Goal: Transaction & Acquisition: Purchase product/service

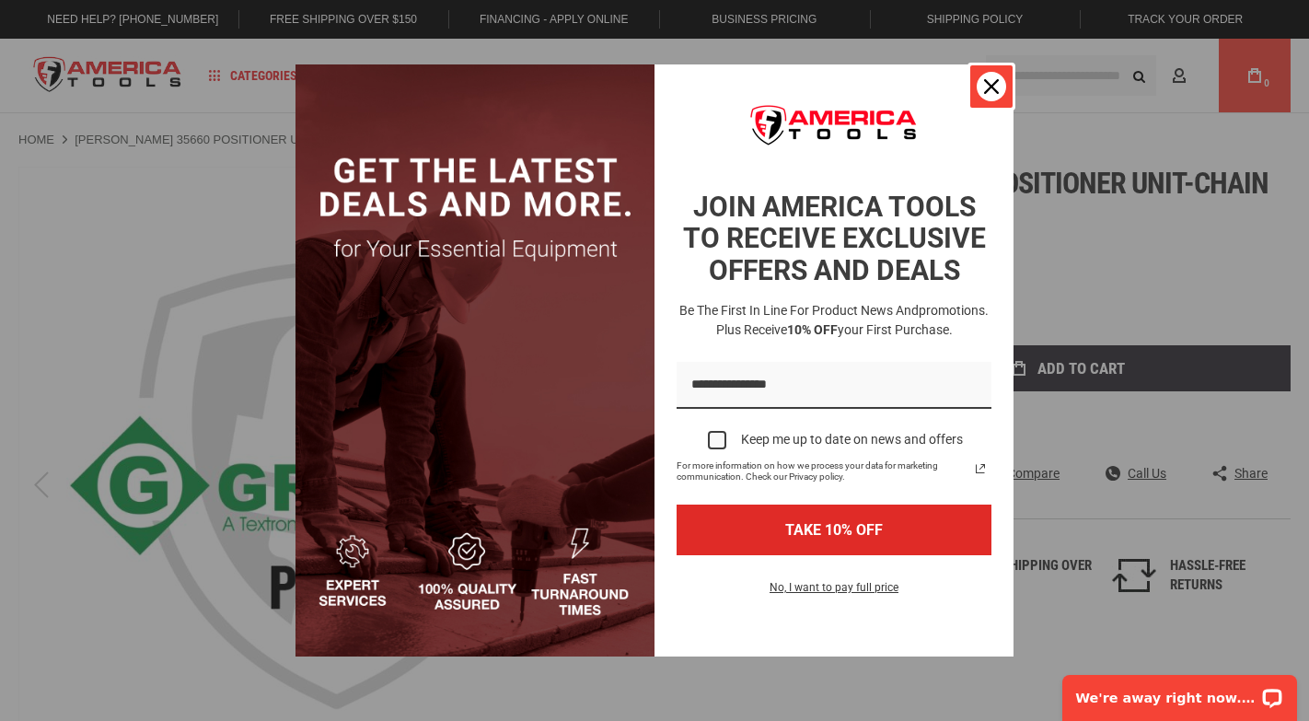
click at [992, 89] on icon "close icon" at bounding box center [991, 86] width 15 height 15
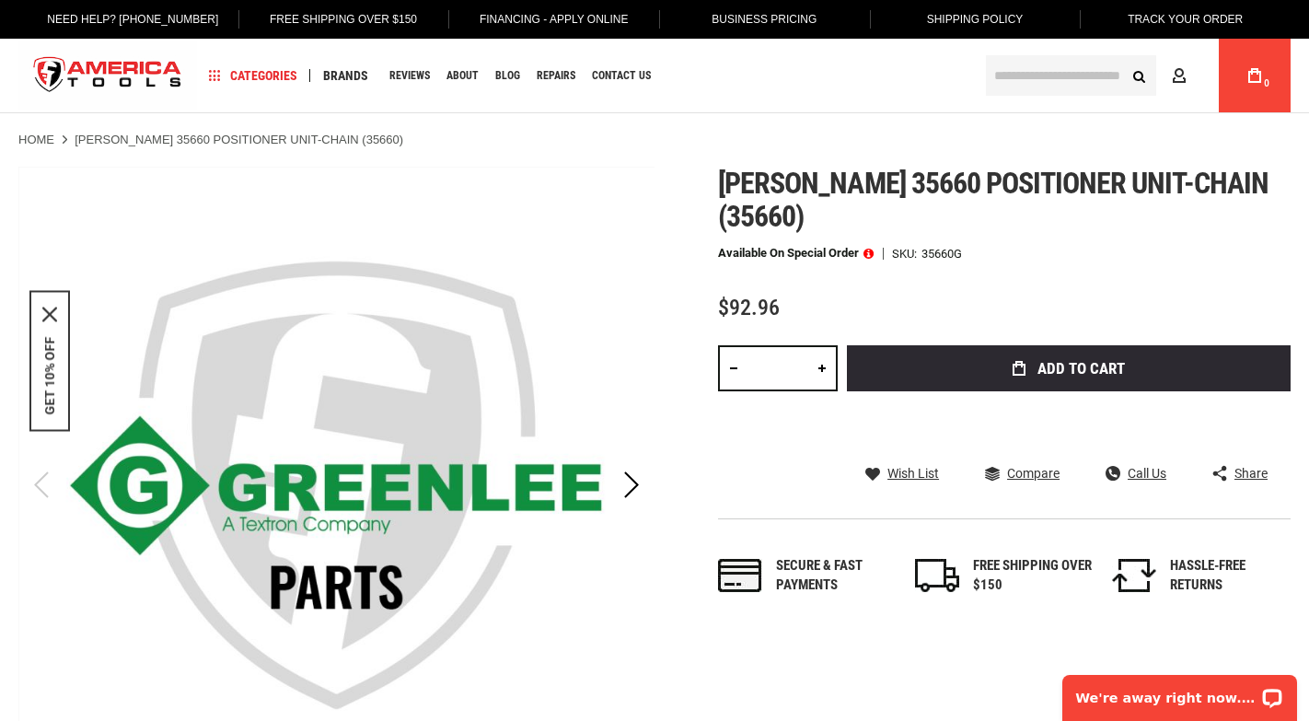
click at [821, 345] on link at bounding box center [821, 368] width 31 height 46
click at [775, 345] on input "*" at bounding box center [778, 368] width 120 height 46
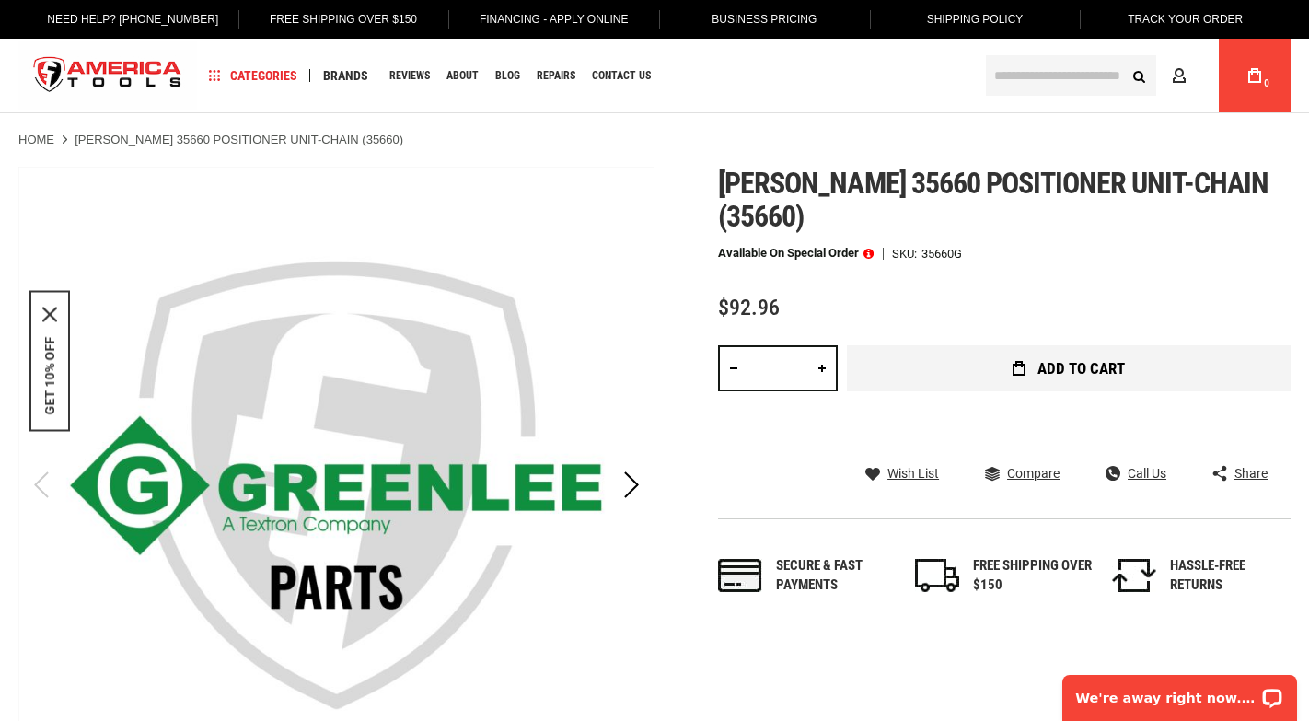
type input "**"
click at [956, 345] on button "Add to Cart" at bounding box center [1069, 368] width 444 height 46
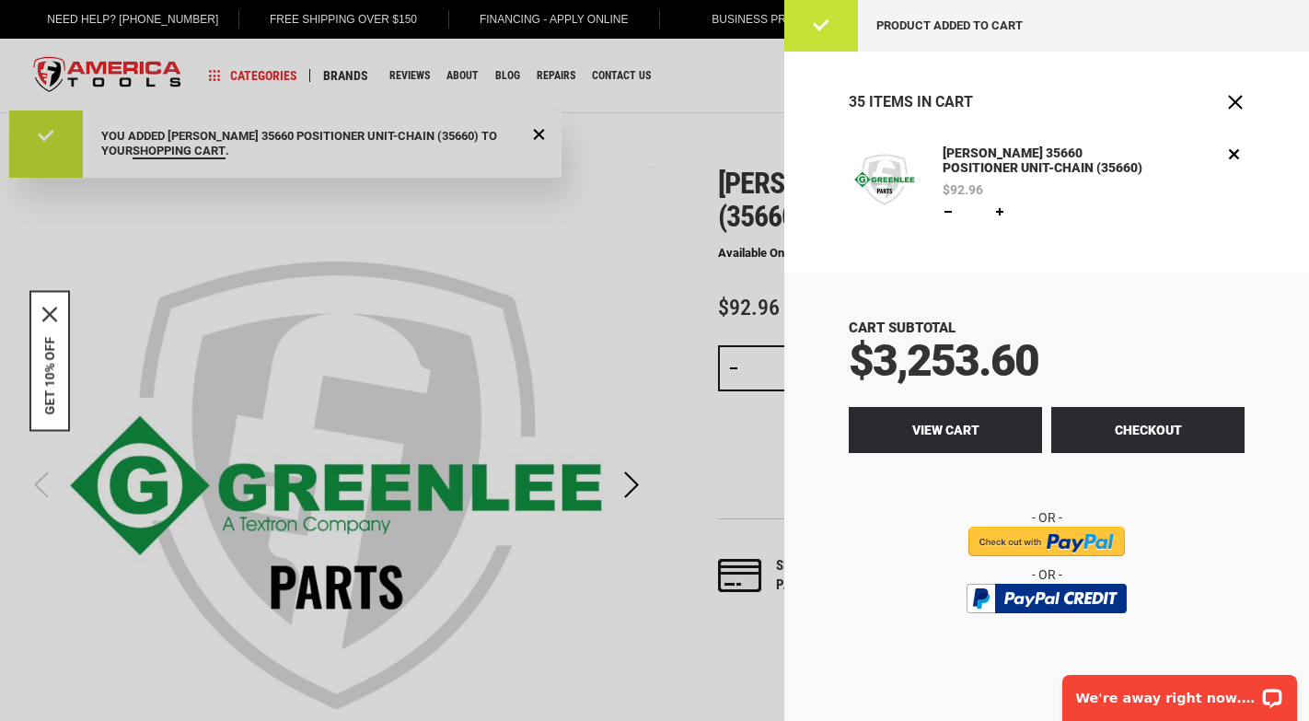
click at [979, 432] on link "View Cart" at bounding box center [945, 430] width 193 height 46
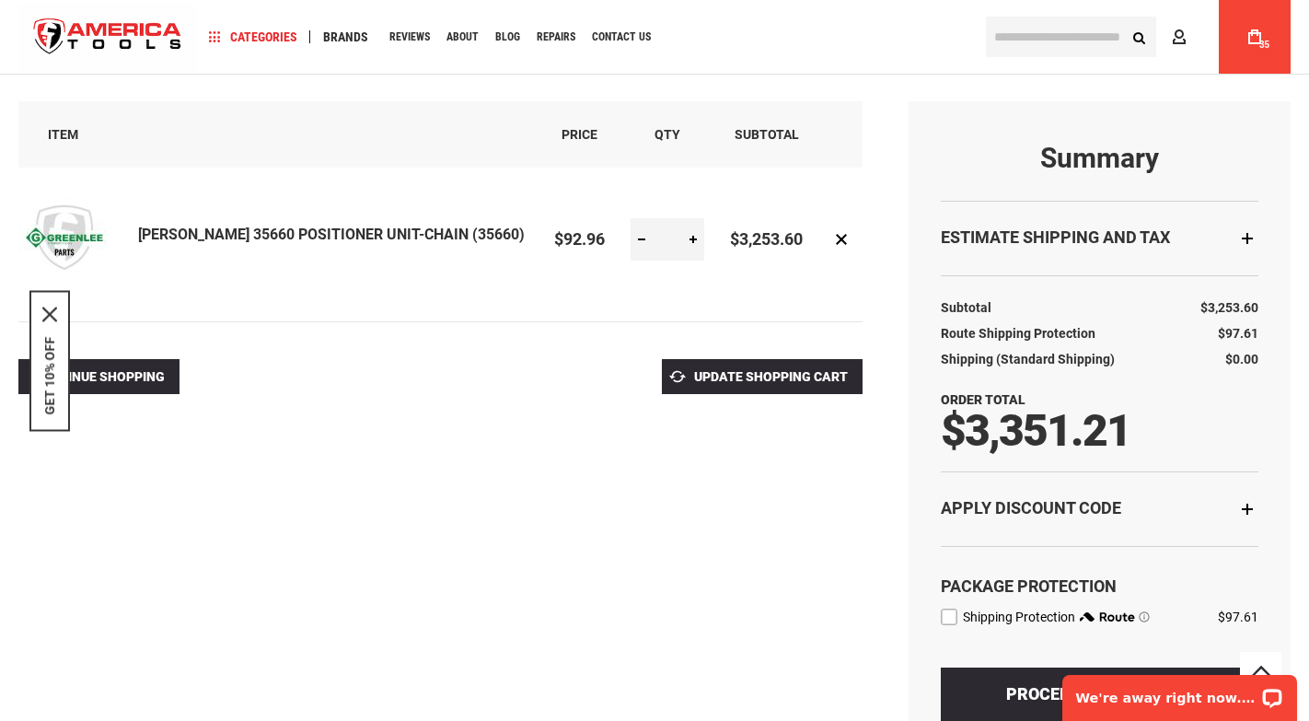
scroll to position [179, 0]
click at [1247, 505] on div "Apply Discount Code" at bounding box center [1100, 507] width 318 height 75
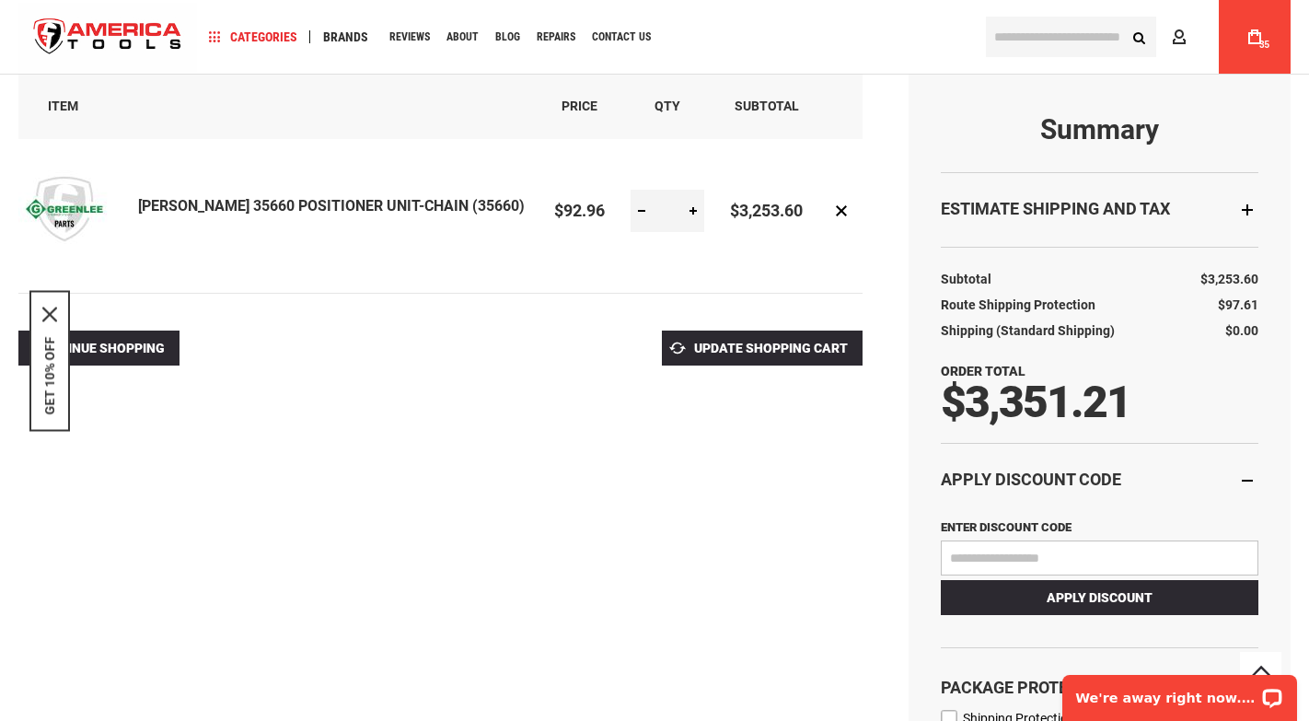
scroll to position [63, 0]
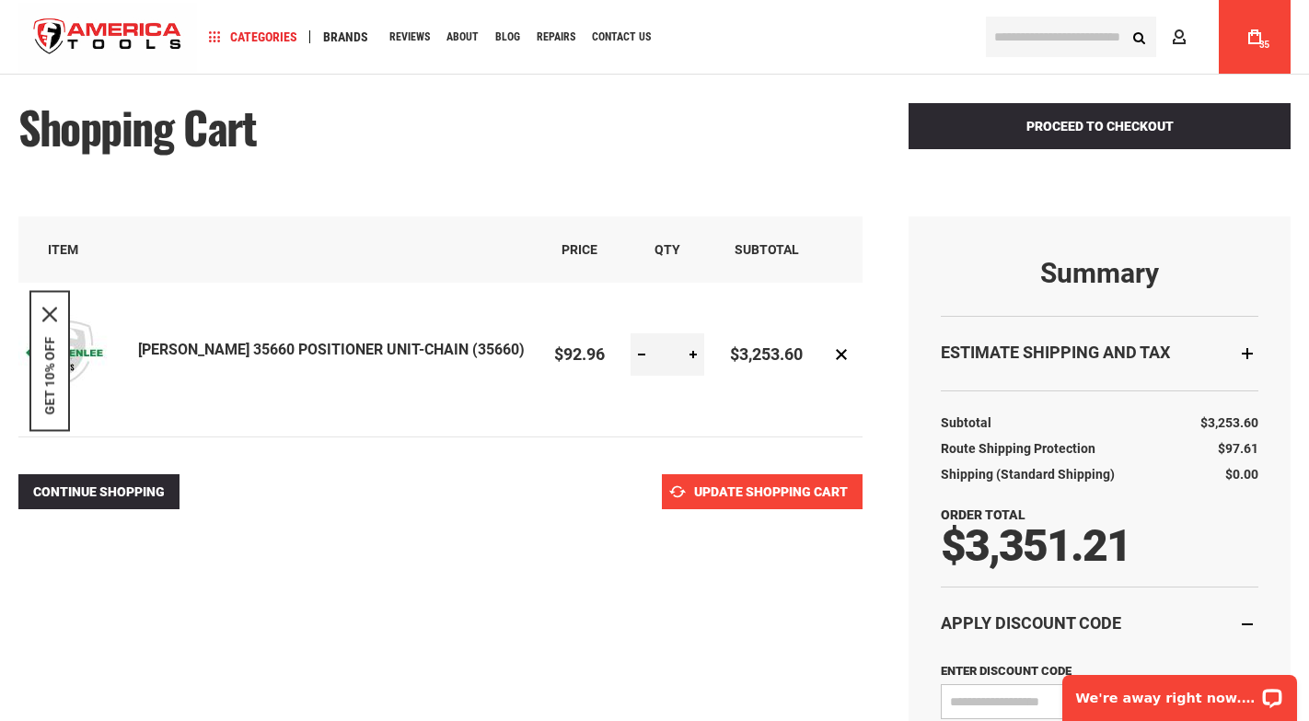
click at [745, 495] on span "Update Shopping Cart" at bounding box center [771, 491] width 154 height 15
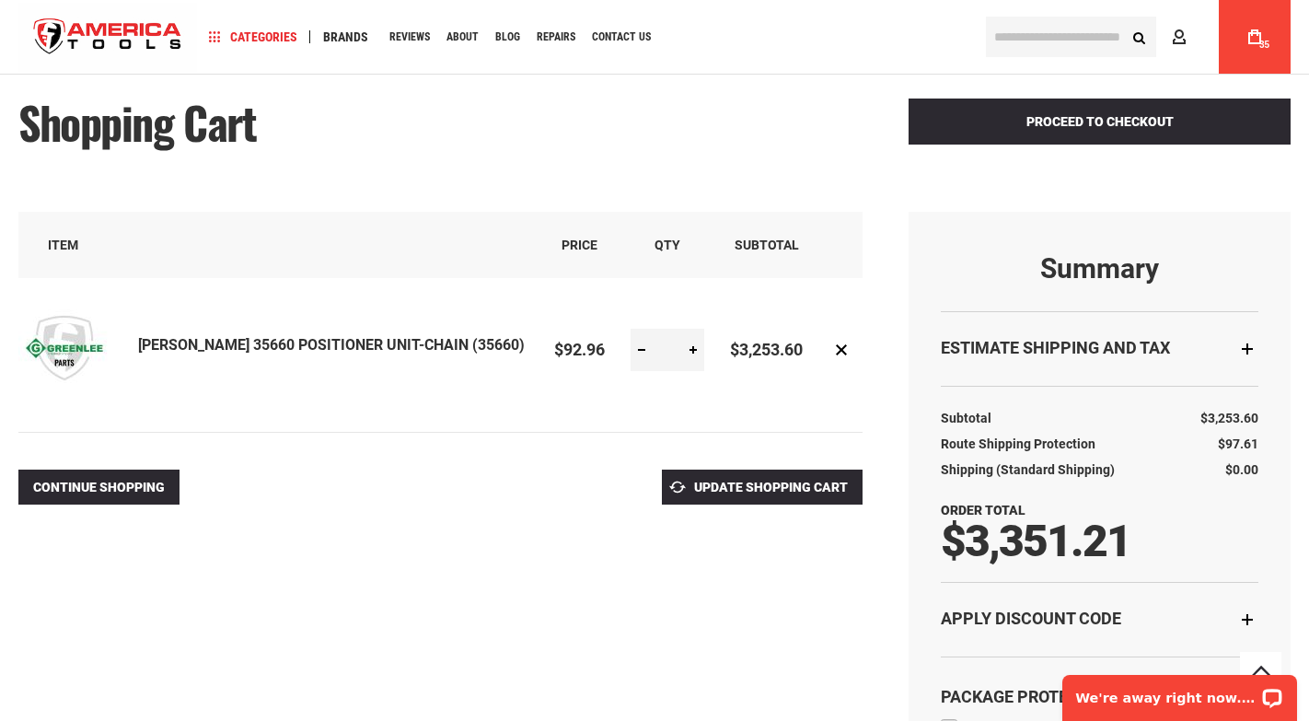
scroll to position [22, 0]
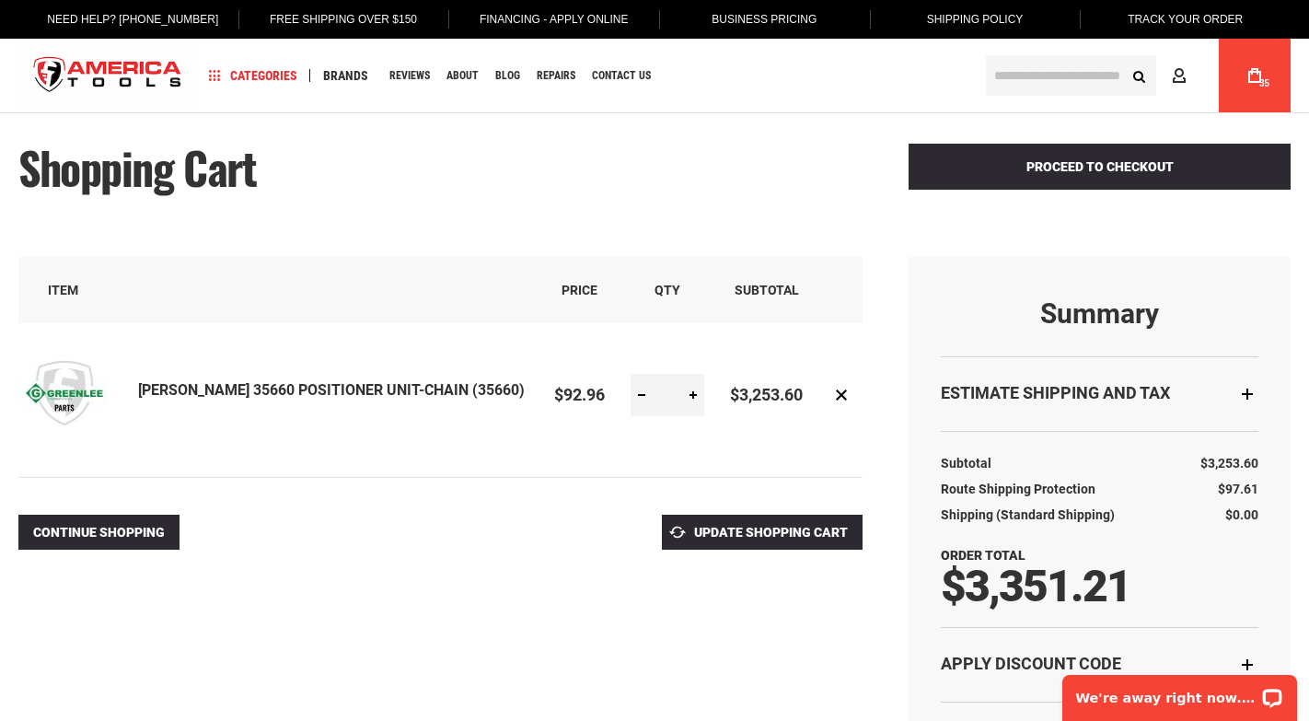
click at [358, 388] on link "[PERSON_NAME] 35660 POSITIONER UNIT-CHAIN (35660)" at bounding box center [331, 389] width 387 height 17
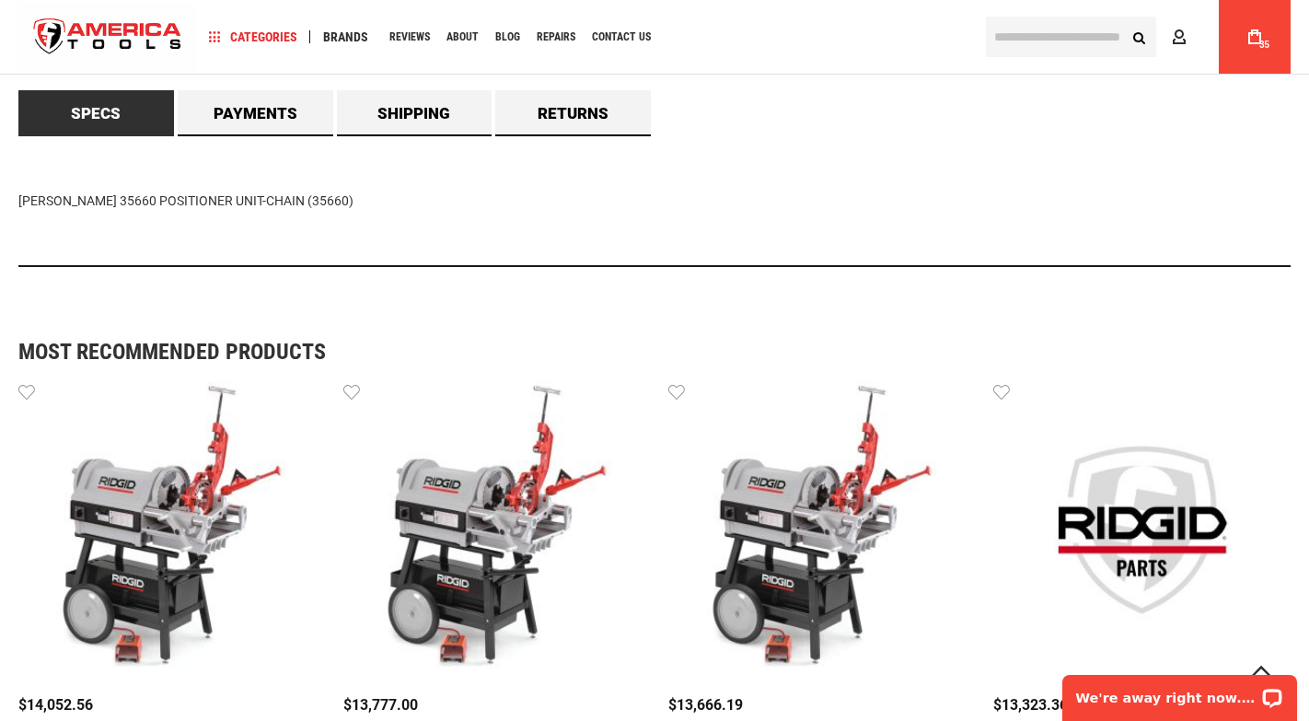
scroll to position [1359, 0]
